Goal: Find specific page/section: Find specific page/section

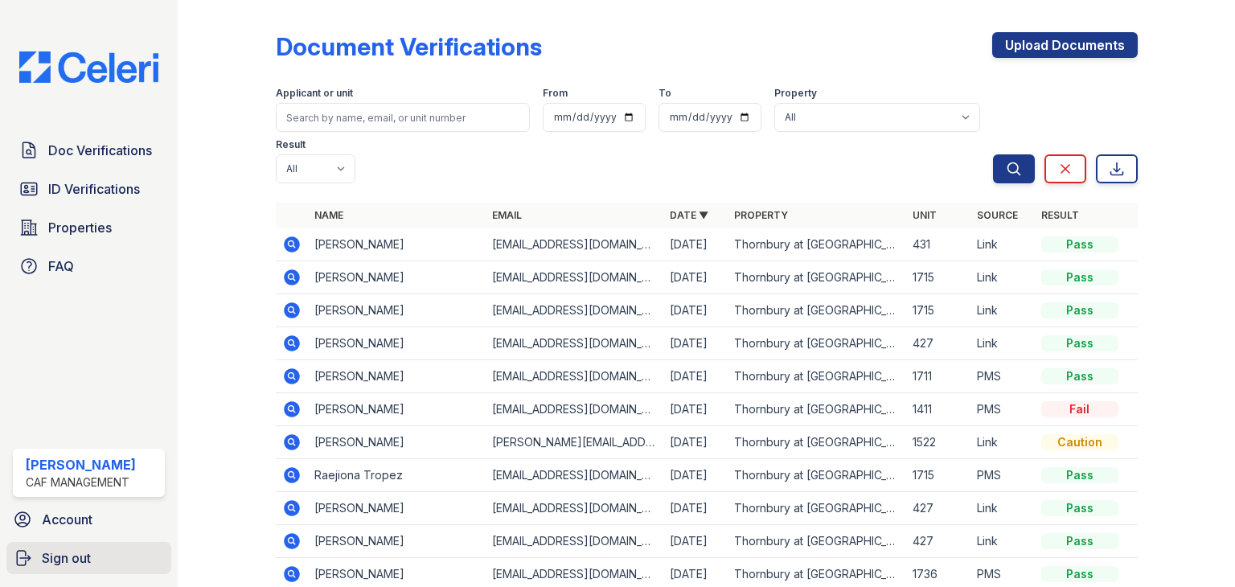
click at [75, 561] on span "Sign out" at bounding box center [66, 558] width 49 height 19
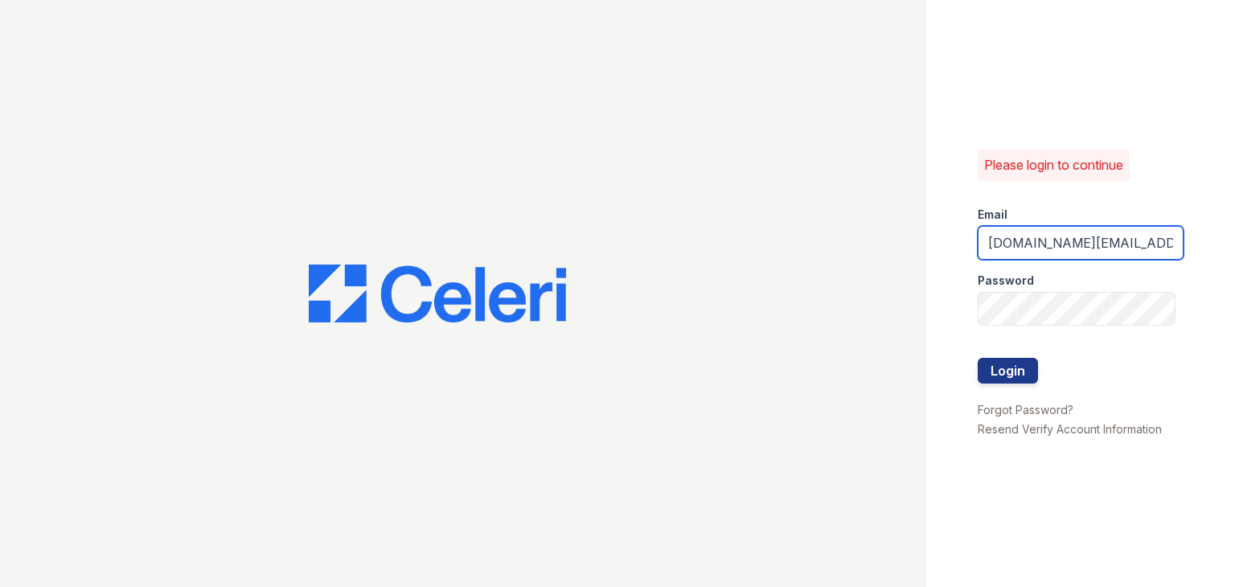
click at [1033, 252] on input "[DOMAIN_NAME][EMAIL_ADDRESS][DOMAIN_NAME]" at bounding box center [1081, 243] width 206 height 34
drag, startPoint x: 1066, startPoint y: 236, endPoint x: 901, endPoint y: 221, distance: 165.6
click at [901, 221] on div "Please login to continue Email [DOMAIN_NAME][EMAIL_ADDRESS][DOMAIN_NAME] Passwo…" at bounding box center [617, 293] width 1235 height 587
type input "[DOMAIN_NAME][EMAIL_ADDRESS][DOMAIN_NAME]"
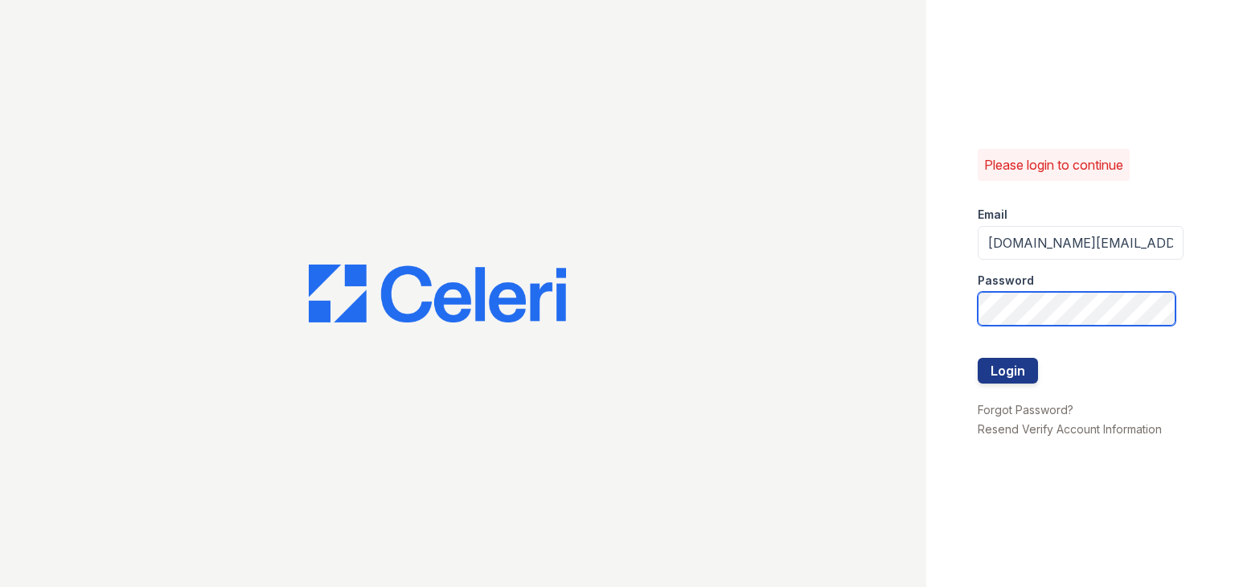
click at [978, 358] on button "Login" at bounding box center [1008, 371] width 60 height 26
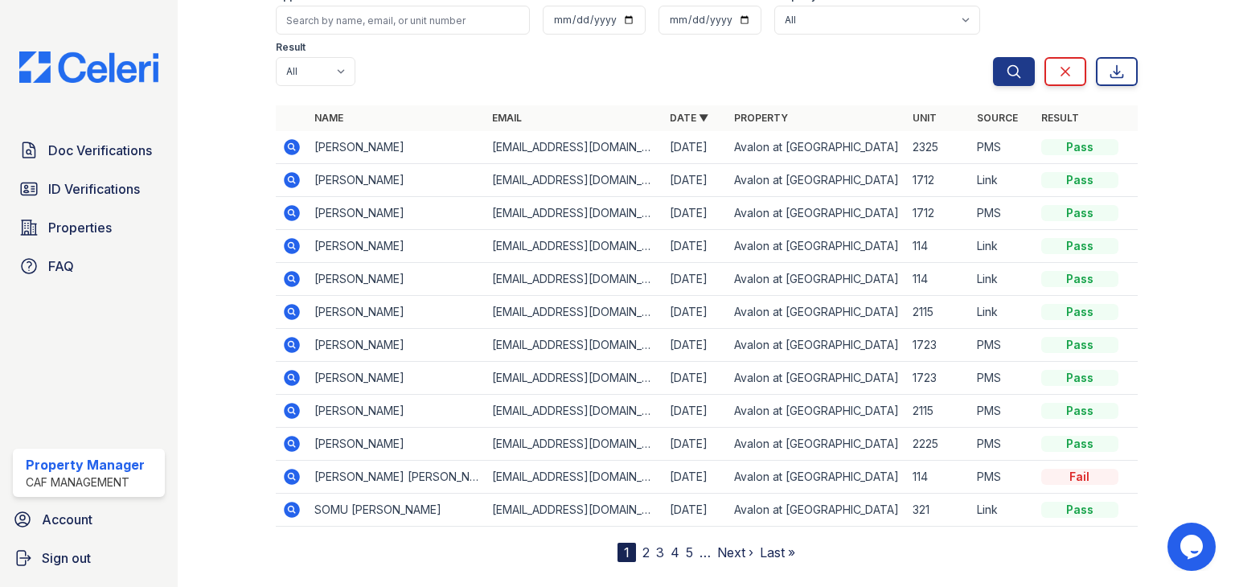
scroll to position [171, 0]
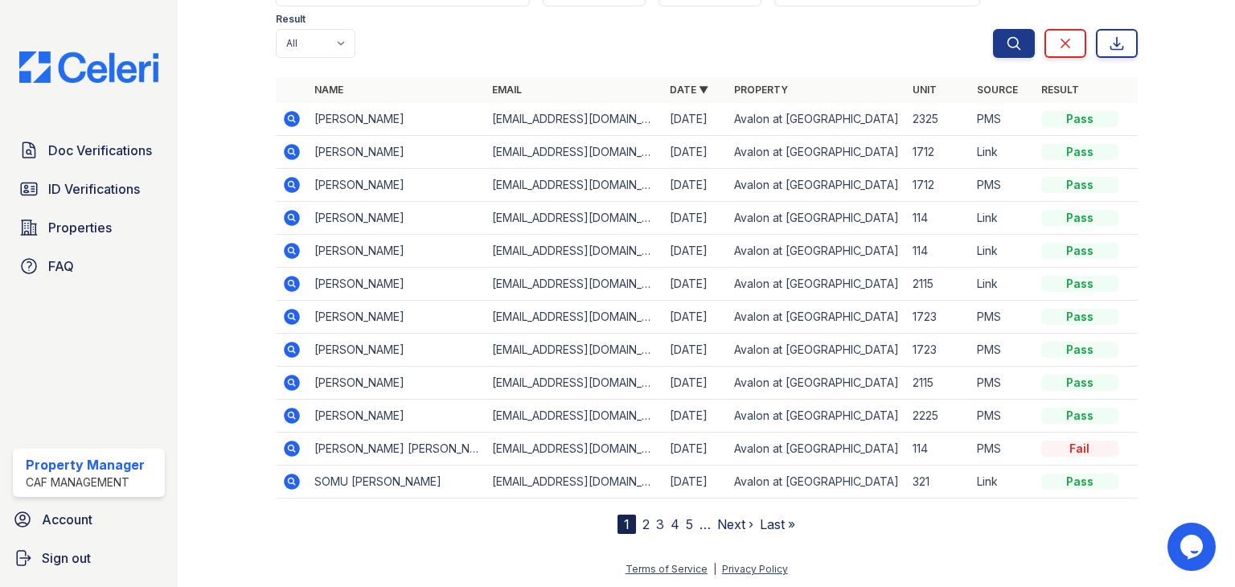
click at [643, 519] on link "2" at bounding box center [646, 524] width 7 height 16
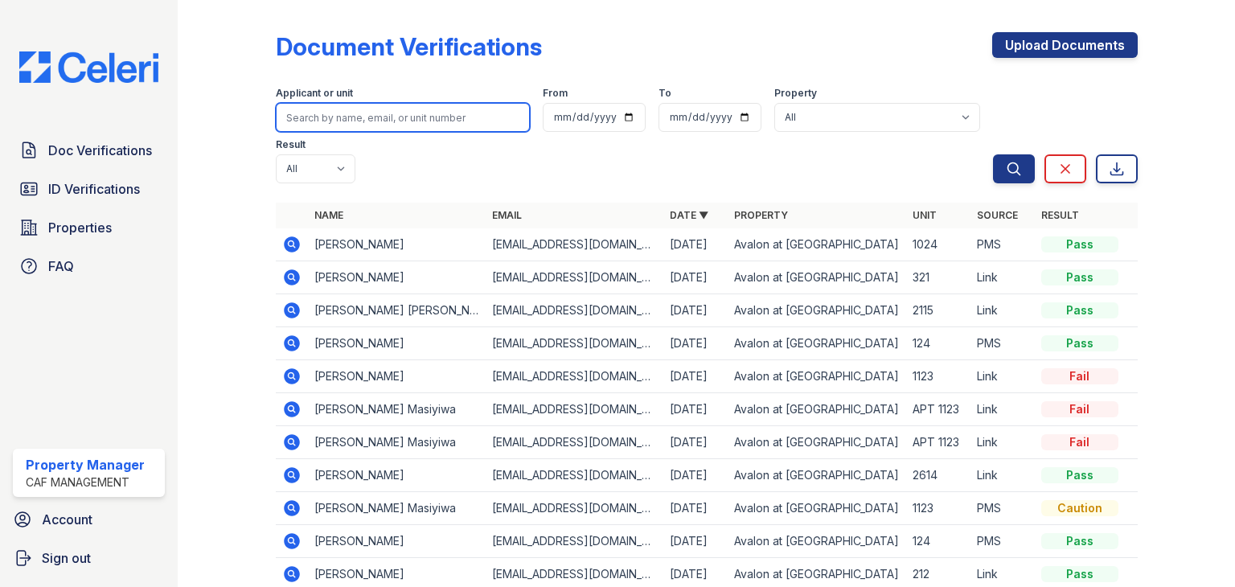
click at [331, 126] on input "search" at bounding box center [403, 117] width 254 height 29
type input "[PERSON_NAME]"
click at [993, 154] on button "Search" at bounding box center [1014, 168] width 42 height 29
